Goal: Check status: Check status

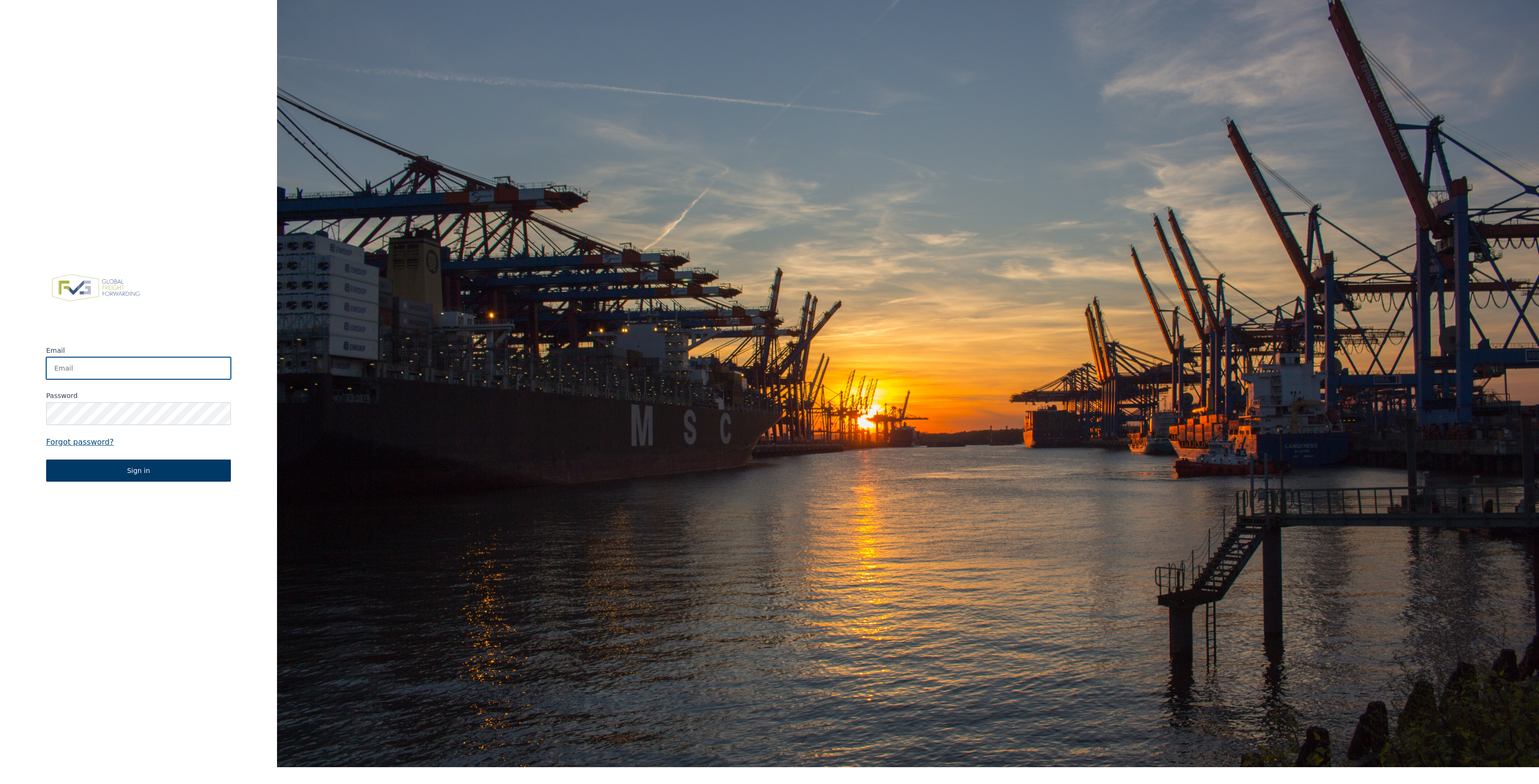
type input "[EMAIL_ADDRESS][DOMAIN_NAME]"
click at [138, 470] on button "Sign in" at bounding box center [138, 471] width 184 height 23
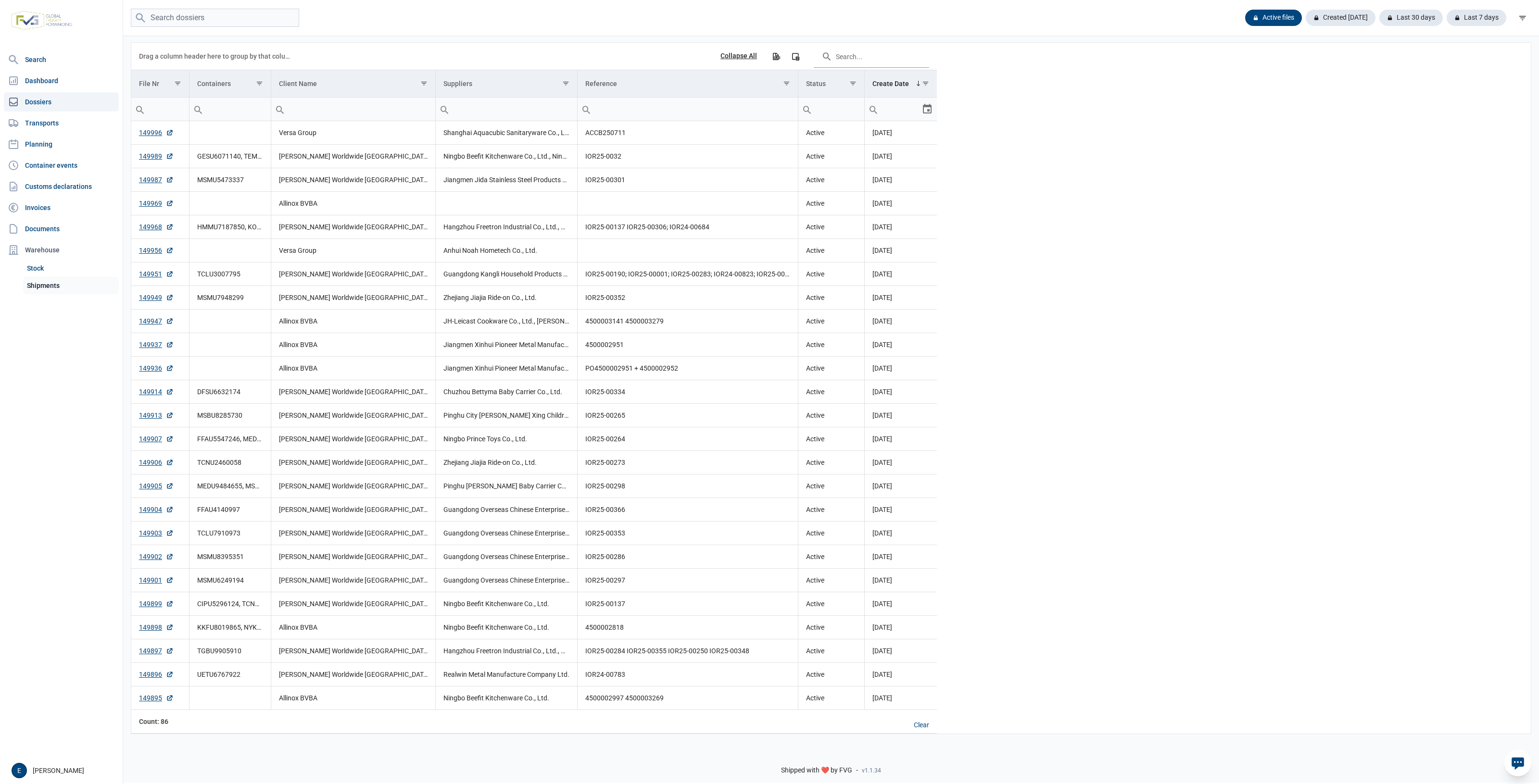
click at [76, 288] on link "Shipments" at bounding box center [71, 286] width 96 height 17
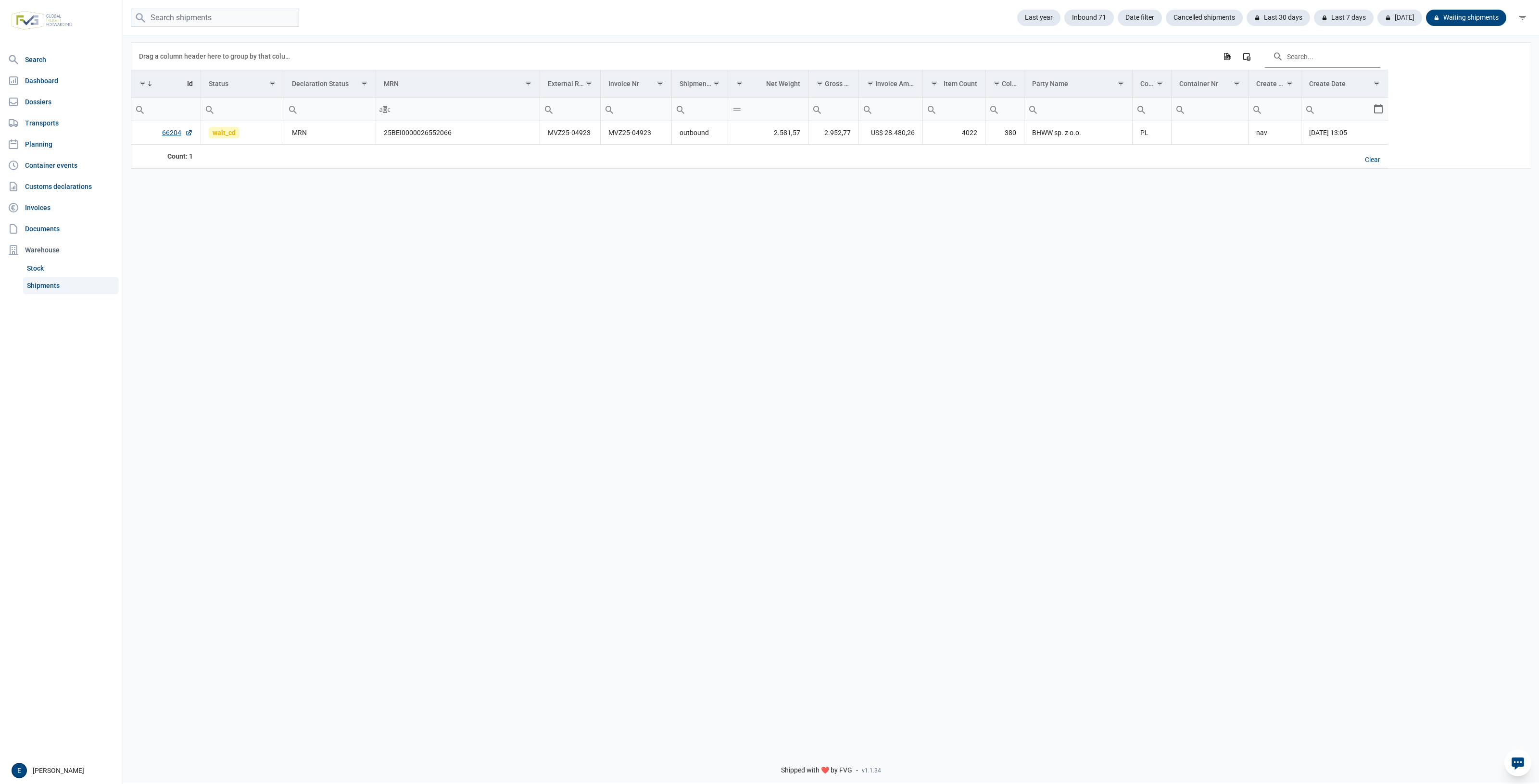
drag, startPoint x: 779, startPoint y: 273, endPoint x: 626, endPoint y: 228, distance: 159.5
drag, startPoint x: 626, startPoint y: 228, endPoint x: 29, endPoint y: 124, distance: 606.0
click at [429, 183] on div "Data grid with 1 rows and 17 columns Drag a column header here to group by that…" at bounding box center [831, 388] width 1416 height 707
drag, startPoint x: 583, startPoint y: 280, endPoint x: 507, endPoint y: 253, distance: 80.7
click at [507, 253] on div "Data grid with 1 rows and 17 columns Drag a column header here to group by that…" at bounding box center [831, 388] width 1416 height 707
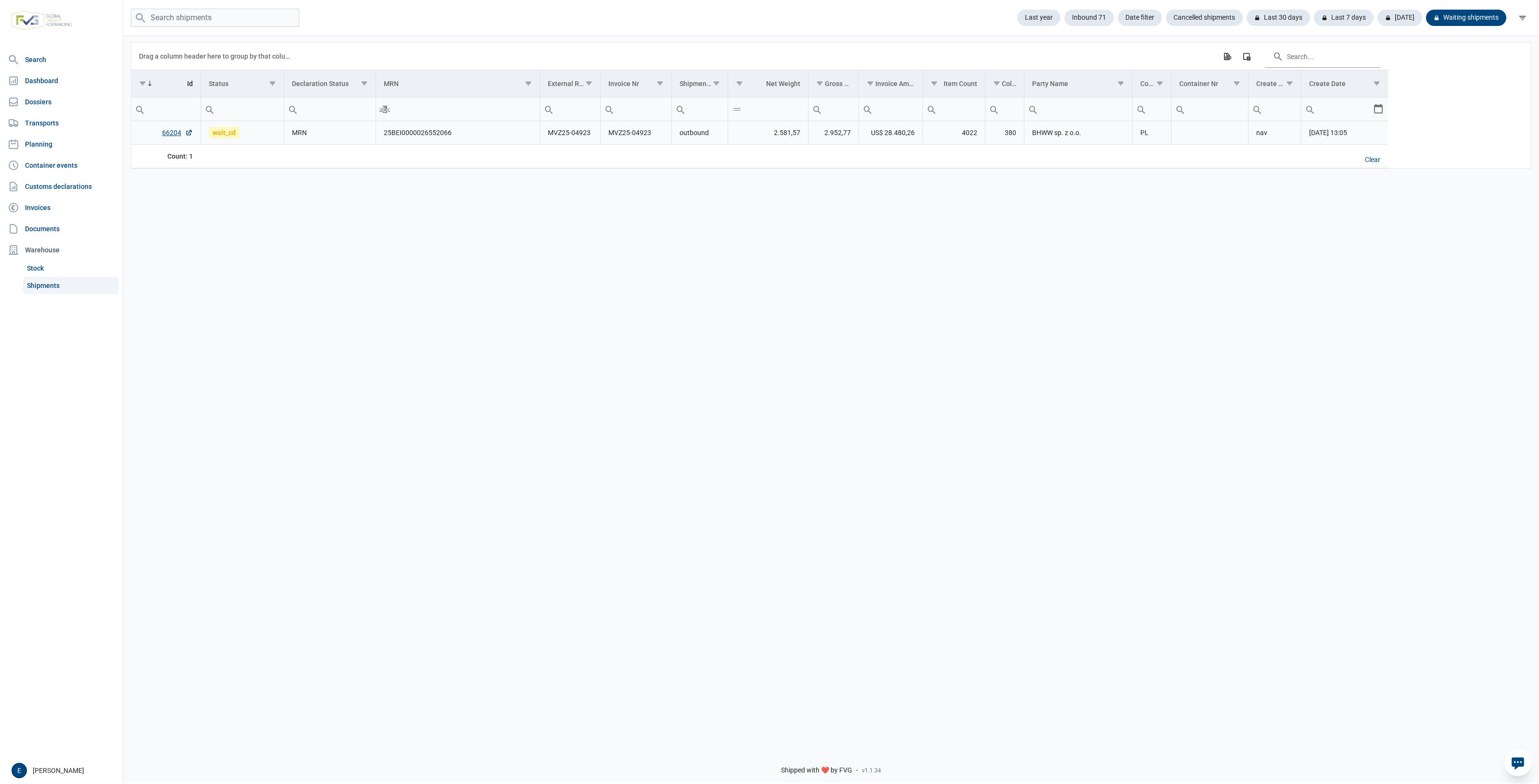
click at [621, 134] on td "MVZ25-04923" at bounding box center [636, 133] width 71 height 24
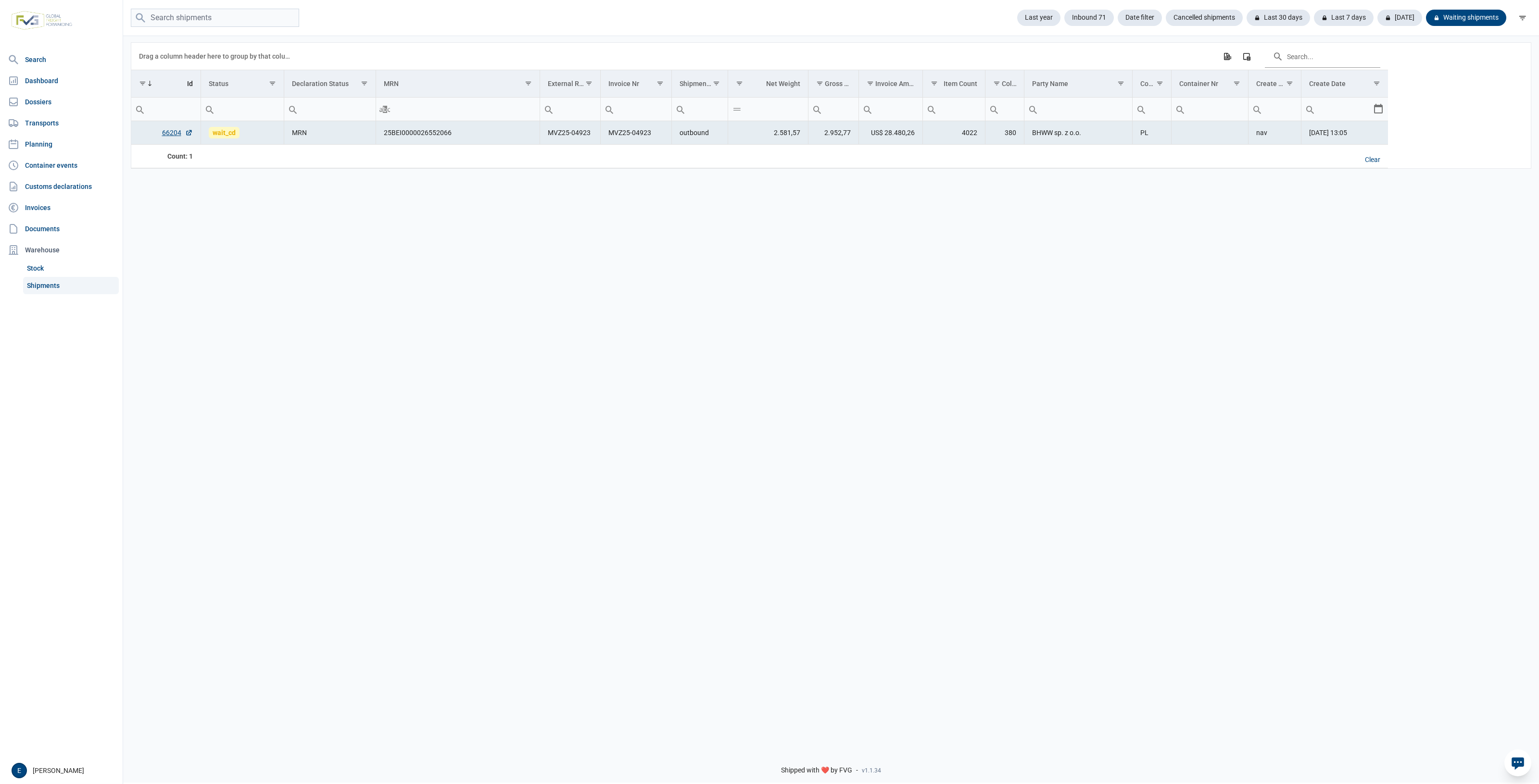
drag, startPoint x: 1226, startPoint y: 322, endPoint x: 949, endPoint y: 274, distance: 281.1
drag, startPoint x: 949, startPoint y: 274, endPoint x: 533, endPoint y: 279, distance: 416.0
drag, startPoint x: 533, startPoint y: 279, endPoint x: 269, endPoint y: 233, distance: 268.0
click at [269, 233] on div "Data grid with 1 rows and 17 columns Drag a column header here to group by that…" at bounding box center [831, 388] width 1416 height 707
drag, startPoint x: 1338, startPoint y: 310, endPoint x: 875, endPoint y: 352, distance: 464.9
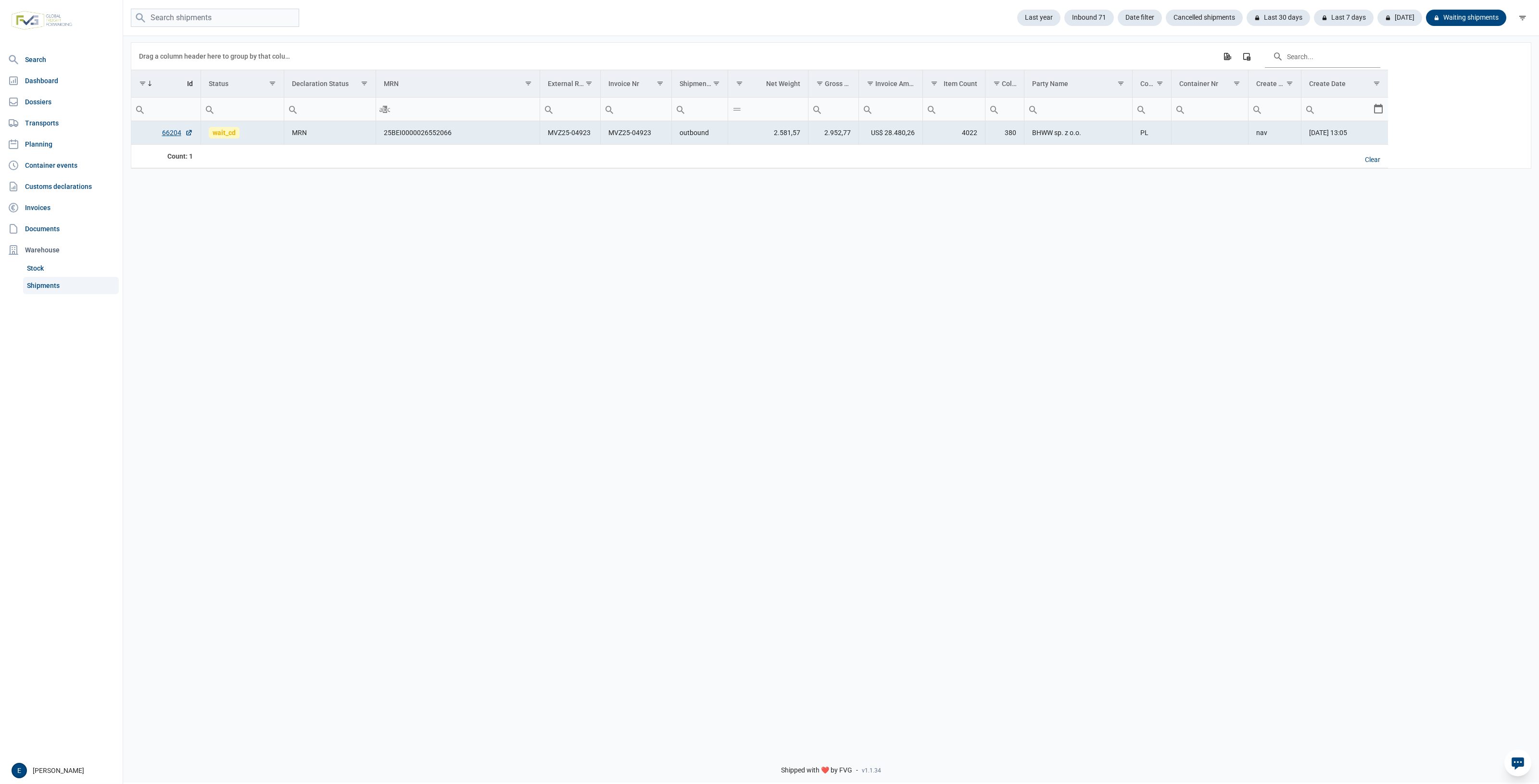
click at [875, 352] on div "Data grid with 1 rows and 17 columns Drag a column header here to group by that…" at bounding box center [831, 388] width 1416 height 707
click at [594, 397] on div "Data grid with 1 rows and 17 columns Drag a column header here to group by that…" at bounding box center [831, 388] width 1416 height 707
click at [45, 101] on link "Dossiers" at bounding box center [61, 102] width 115 height 19
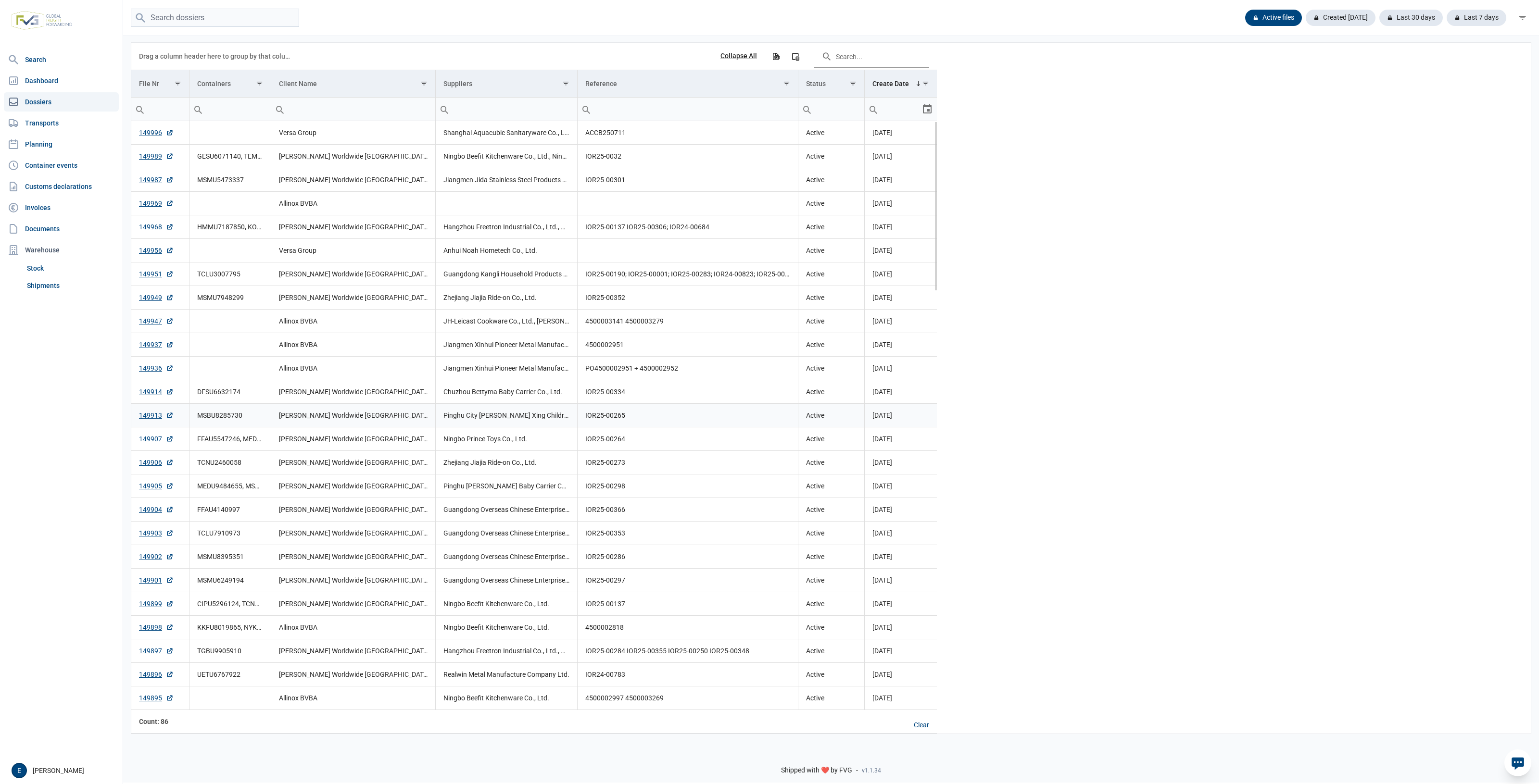
drag, startPoint x: 396, startPoint y: 406, endPoint x: 246, endPoint y: 384, distance: 151.6
drag, startPoint x: 246, startPoint y: 384, endPoint x: 280, endPoint y: 386, distance: 34.1
click at [250, 385] on td "DFSU6632174" at bounding box center [229, 392] width 82 height 24
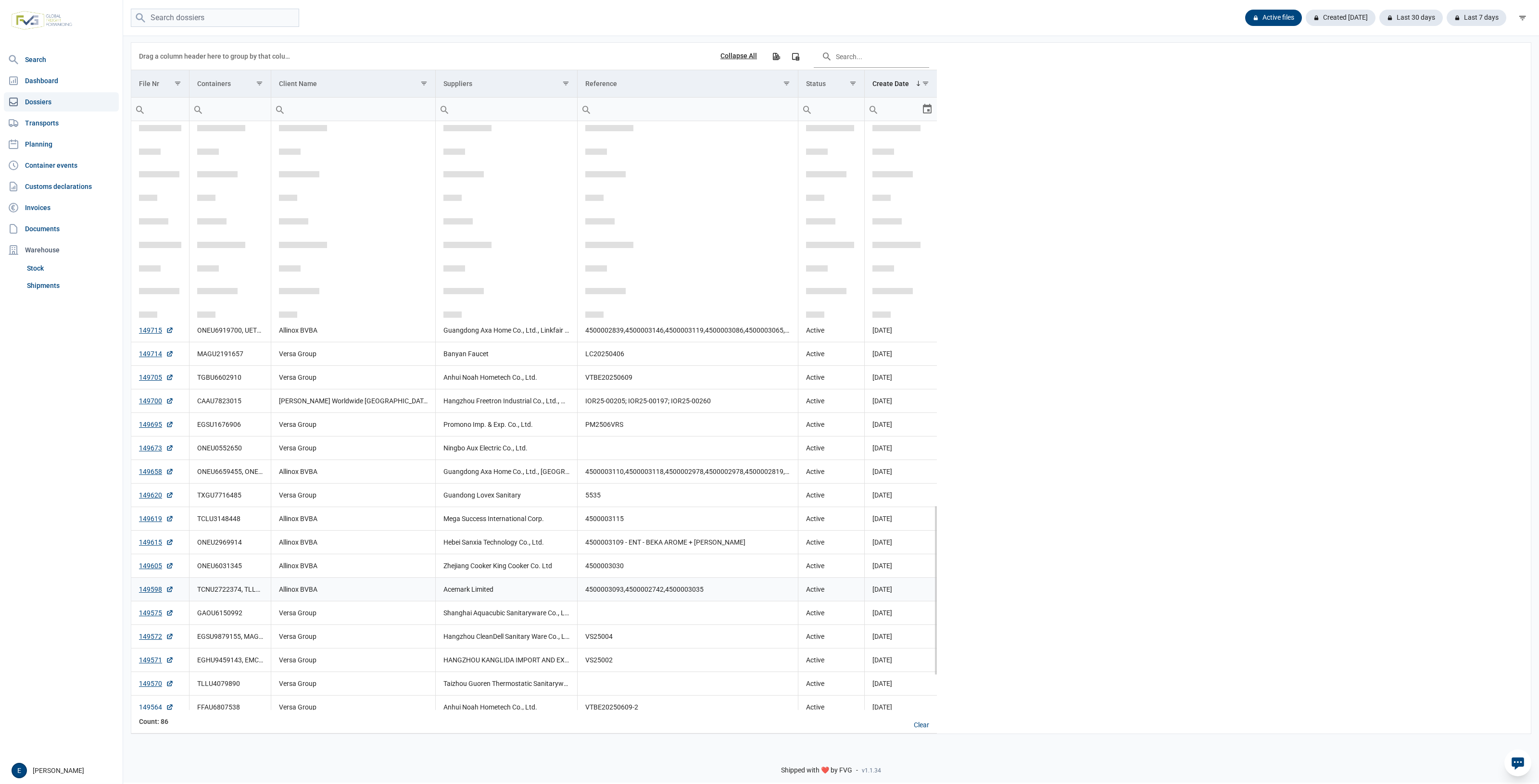
scroll to position [1328, 0]
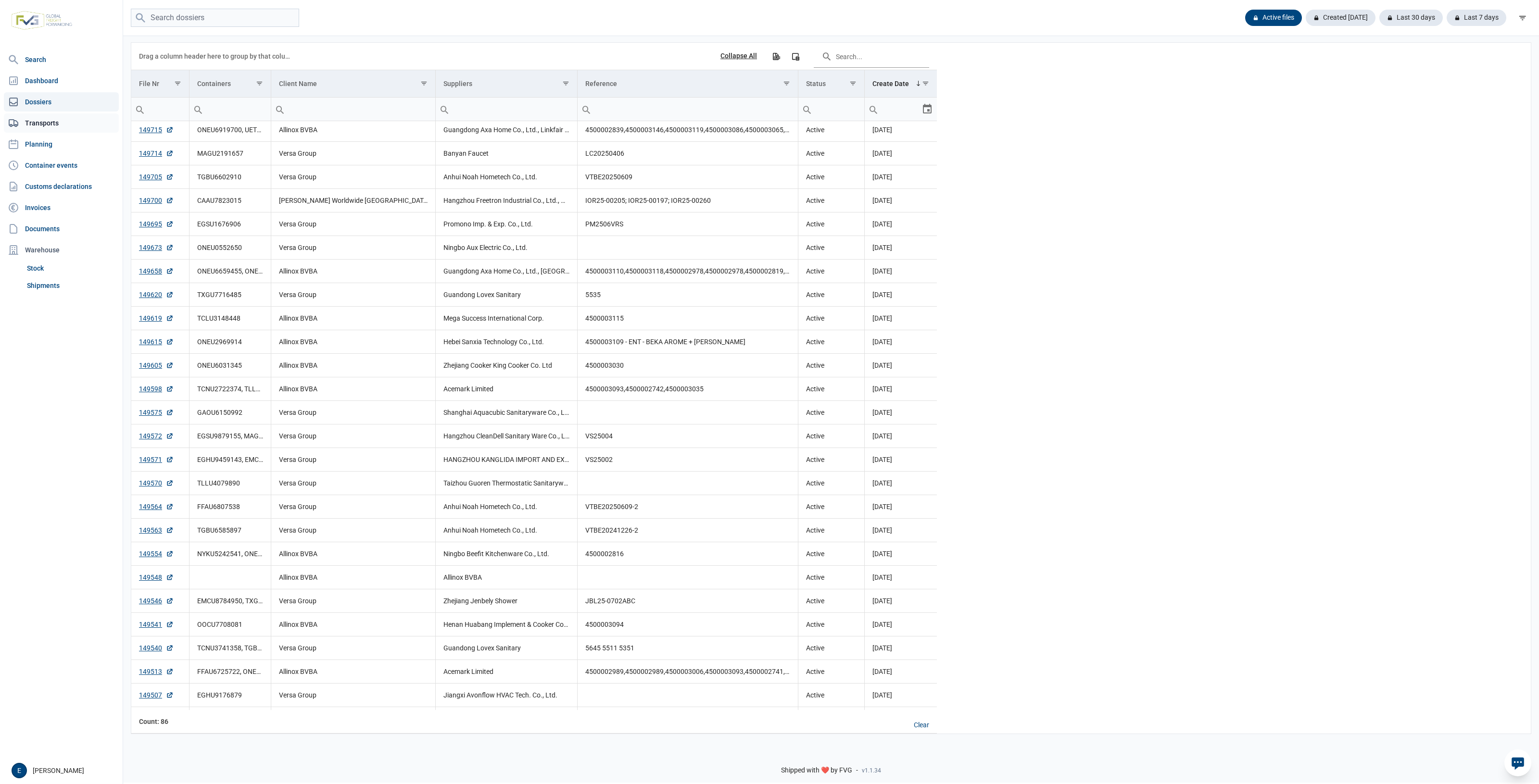
click at [56, 126] on link "Transports" at bounding box center [61, 123] width 115 height 19
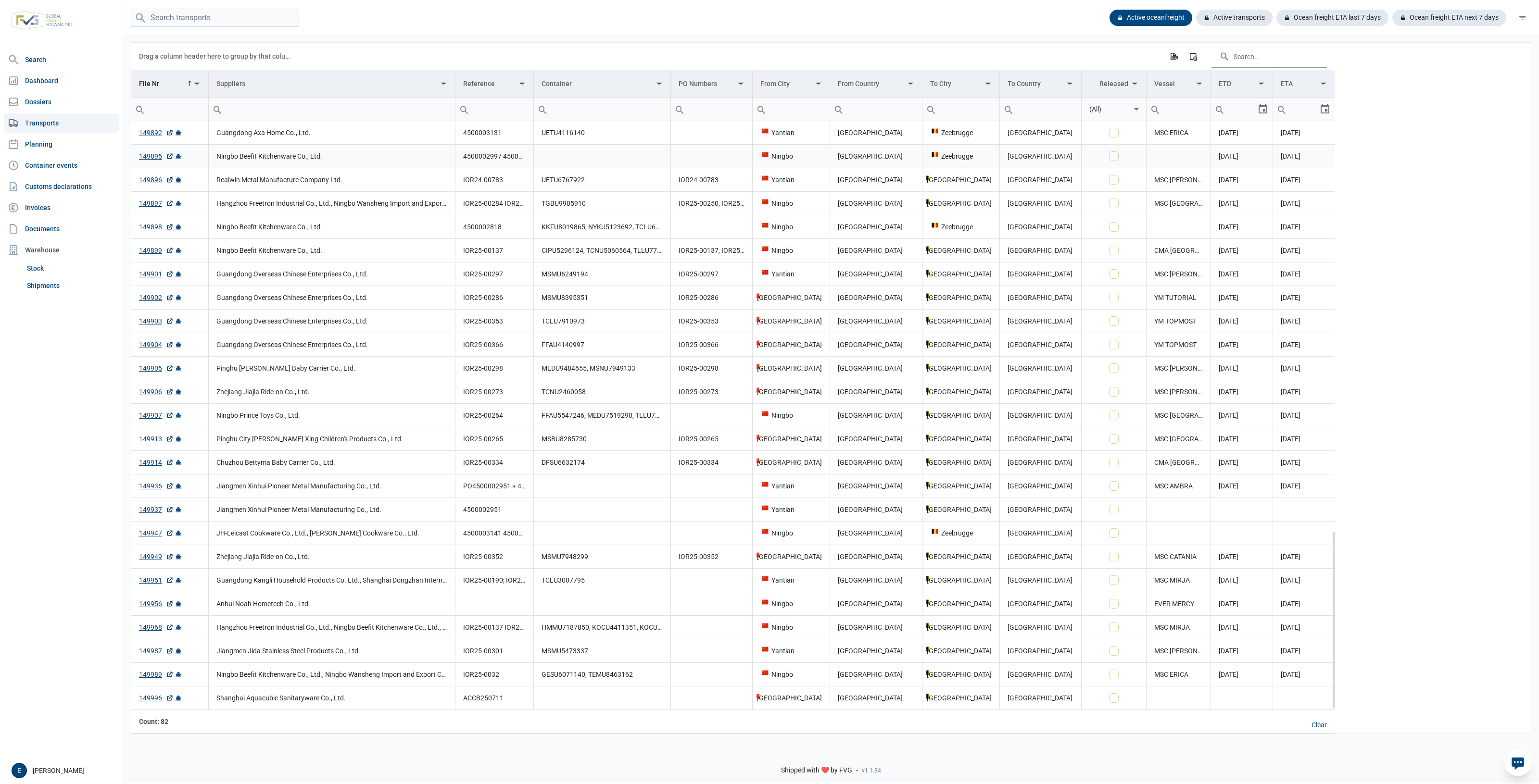
scroll to position [1351, 0]
click at [522, 389] on td "IOR25-00273" at bounding box center [494, 391] width 78 height 24
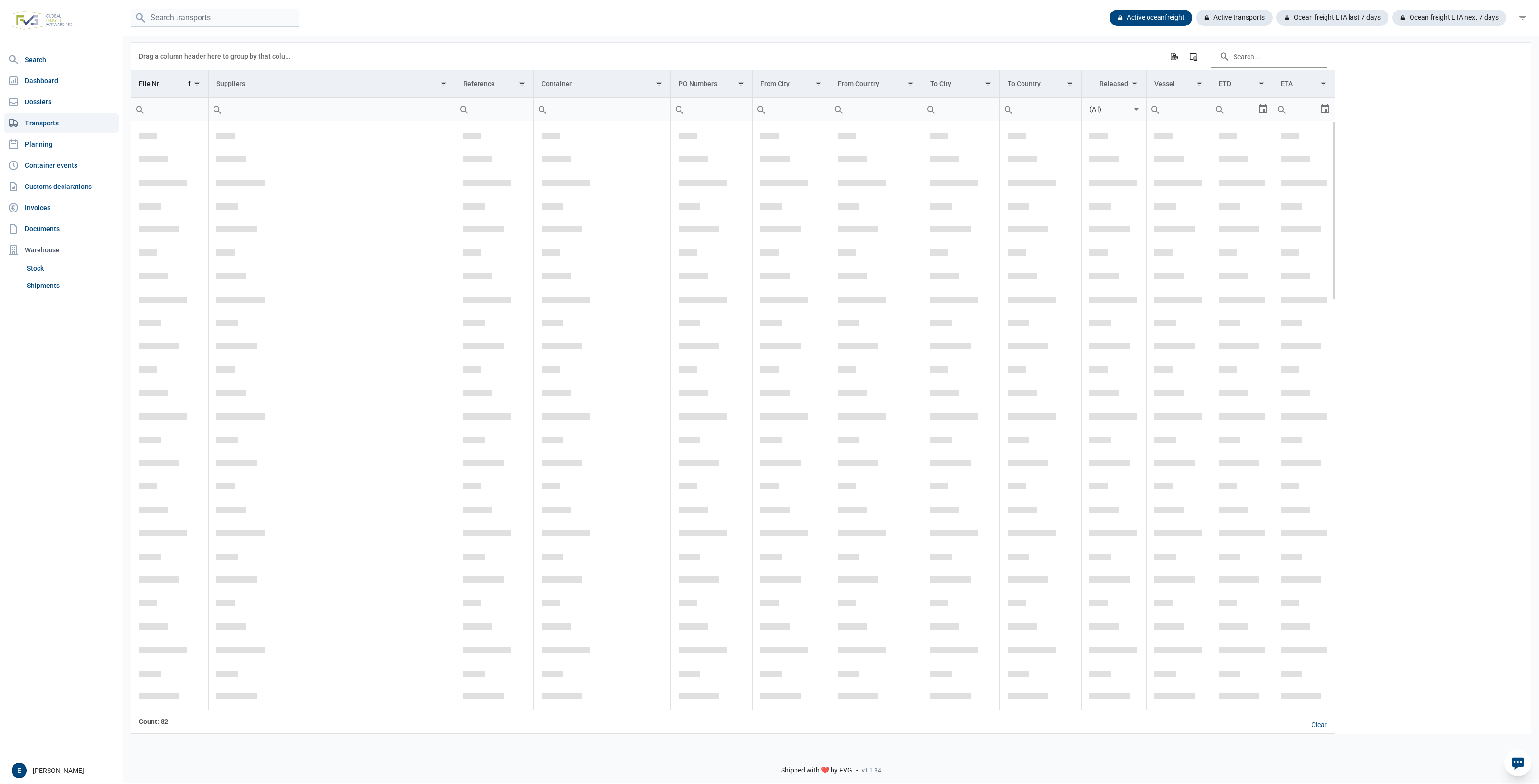
scroll to position [0, 0]
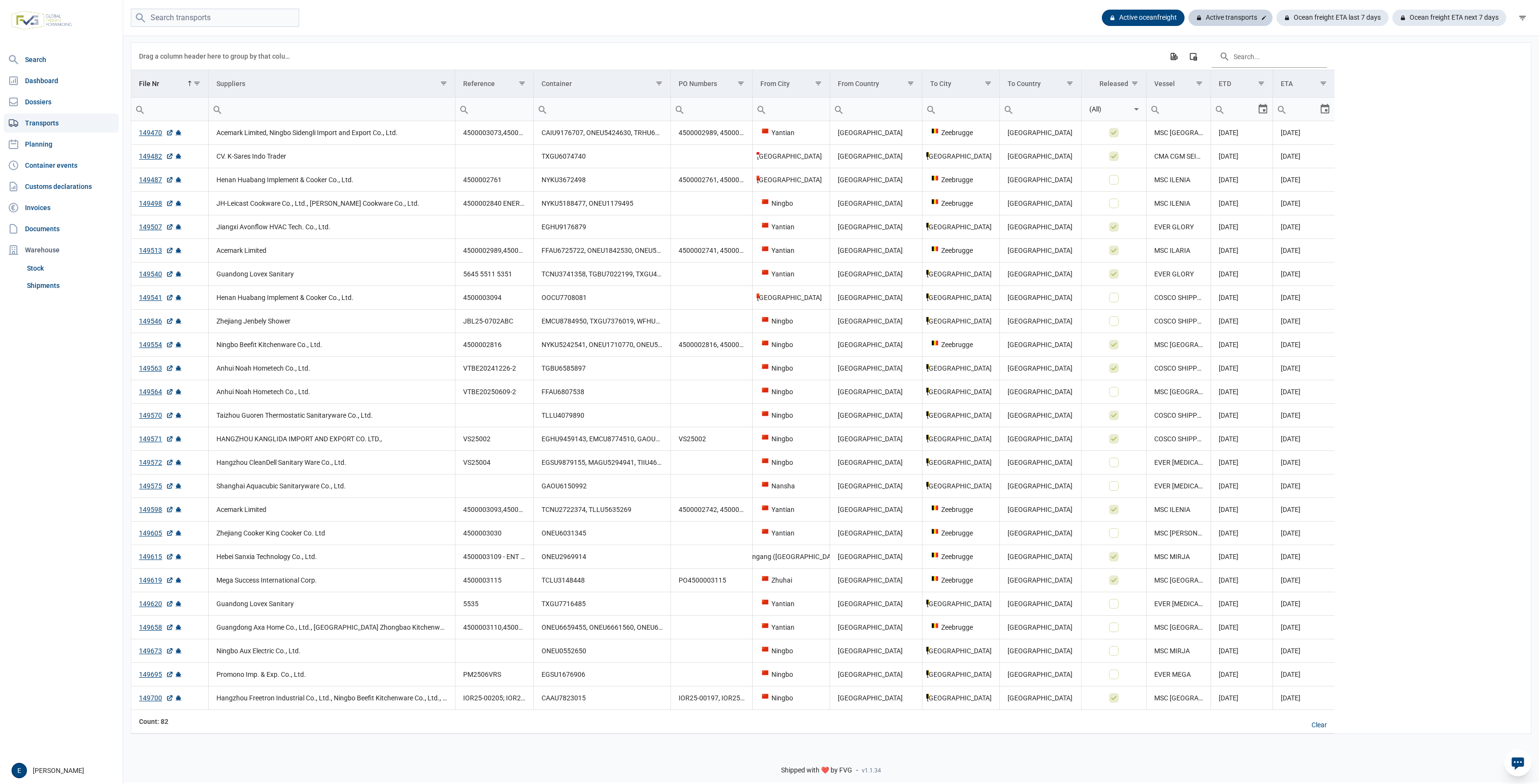
click at [1201, 21] on div "Active transports" at bounding box center [1231, 17] width 85 height 16
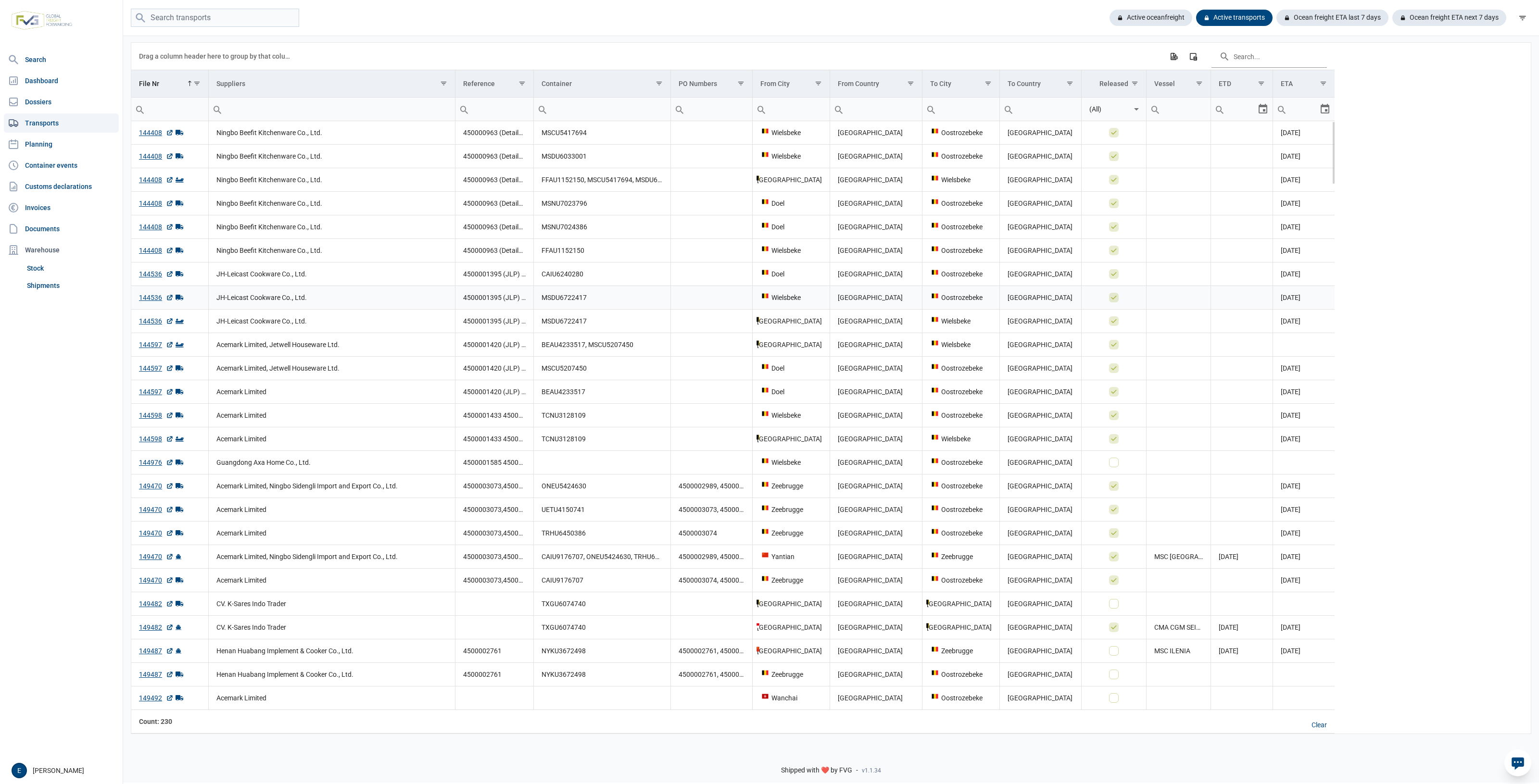
drag, startPoint x: 829, startPoint y: 294, endPoint x: 745, endPoint y: 278, distance: 85.5
click at [744, 277] on tr "144536 JH-Leicast Cookware Co., Ltd. 4500001395 (JLP) 4500001405 (JLP) 45000013…" at bounding box center [733, 274] width 1203 height 24
